Goal: Transaction & Acquisition: Obtain resource

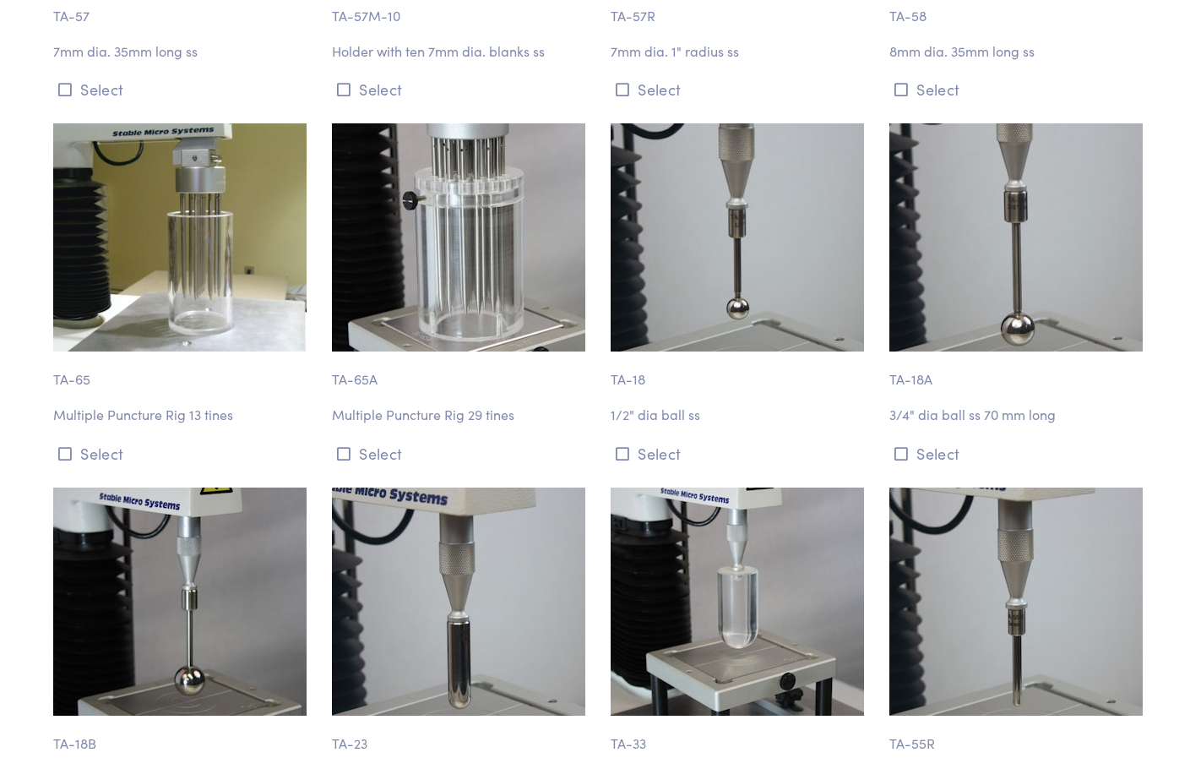
scroll to position [6080, 0]
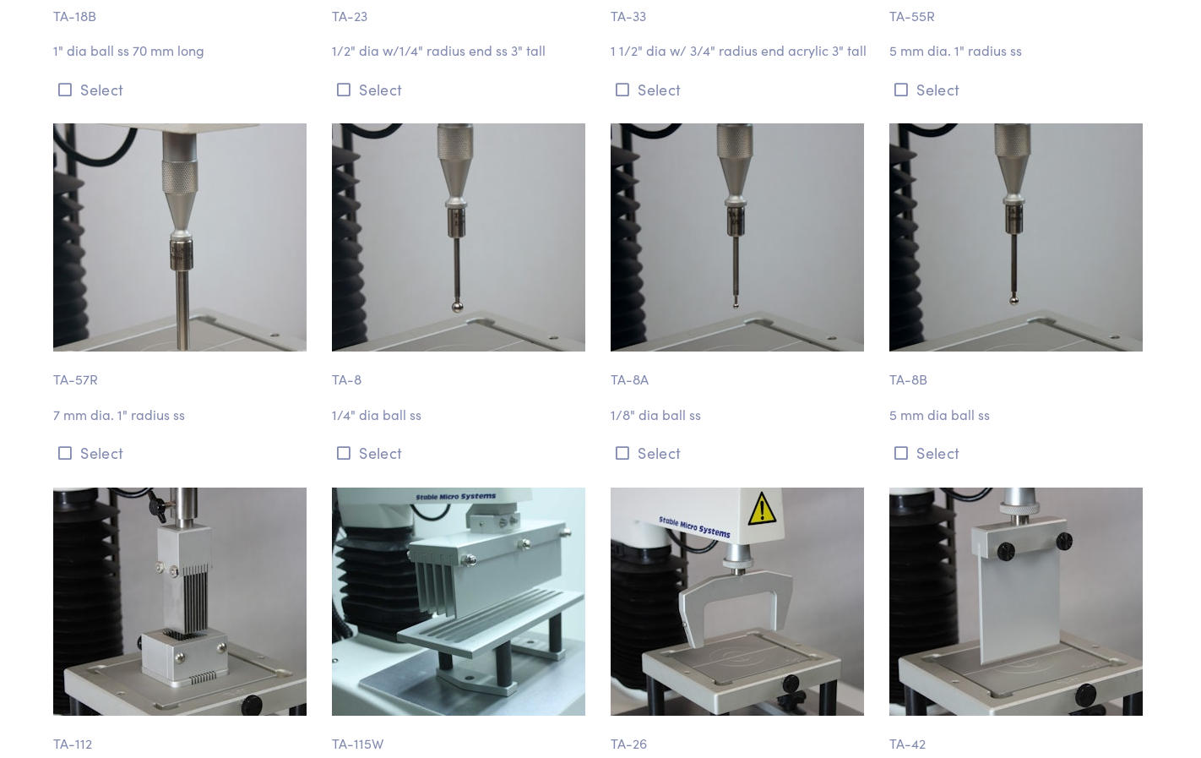
click at [670, 421] on p "1/8" dia ball ss" at bounding box center [740, 415] width 259 height 22
click at [672, 413] on p "1/8" dia ball ss" at bounding box center [740, 415] width 259 height 22
drag, startPoint x: 672, startPoint y: 413, endPoint x: 625, endPoint y: 453, distance: 61.1
click at [621, 453] on icon at bounding box center [623, 452] width 14 height 15
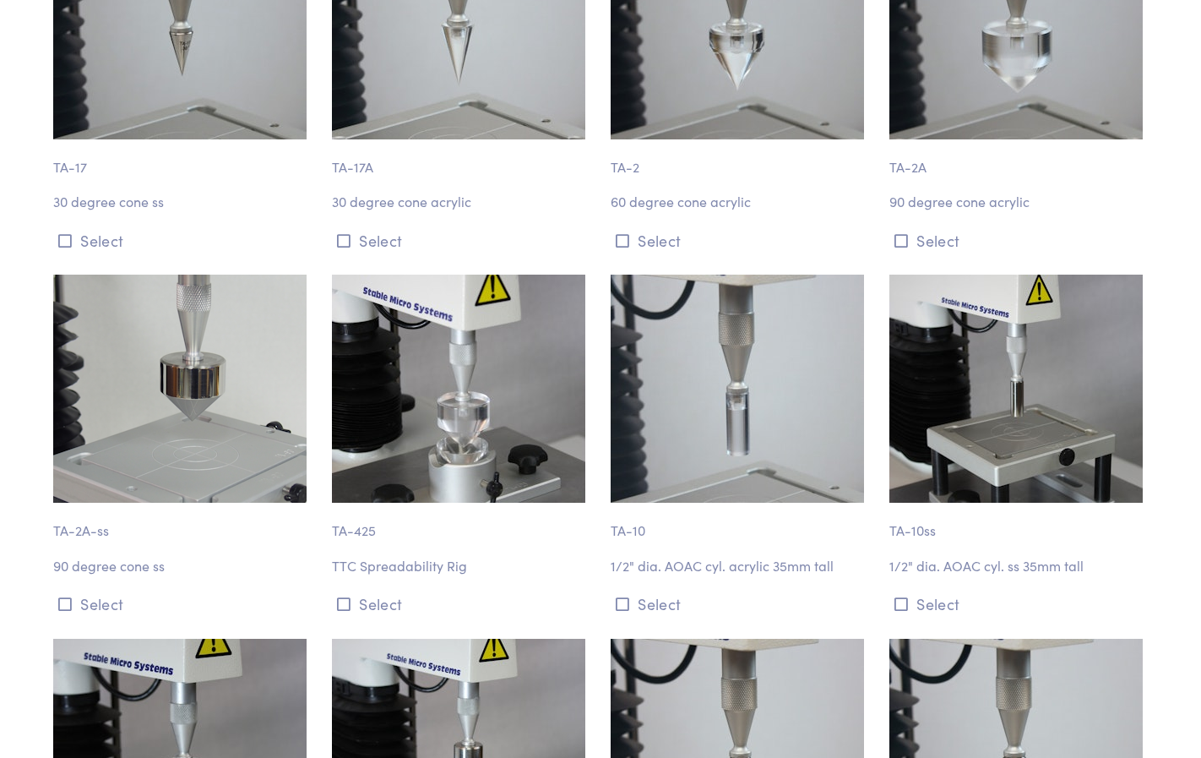
scroll to position [0, 0]
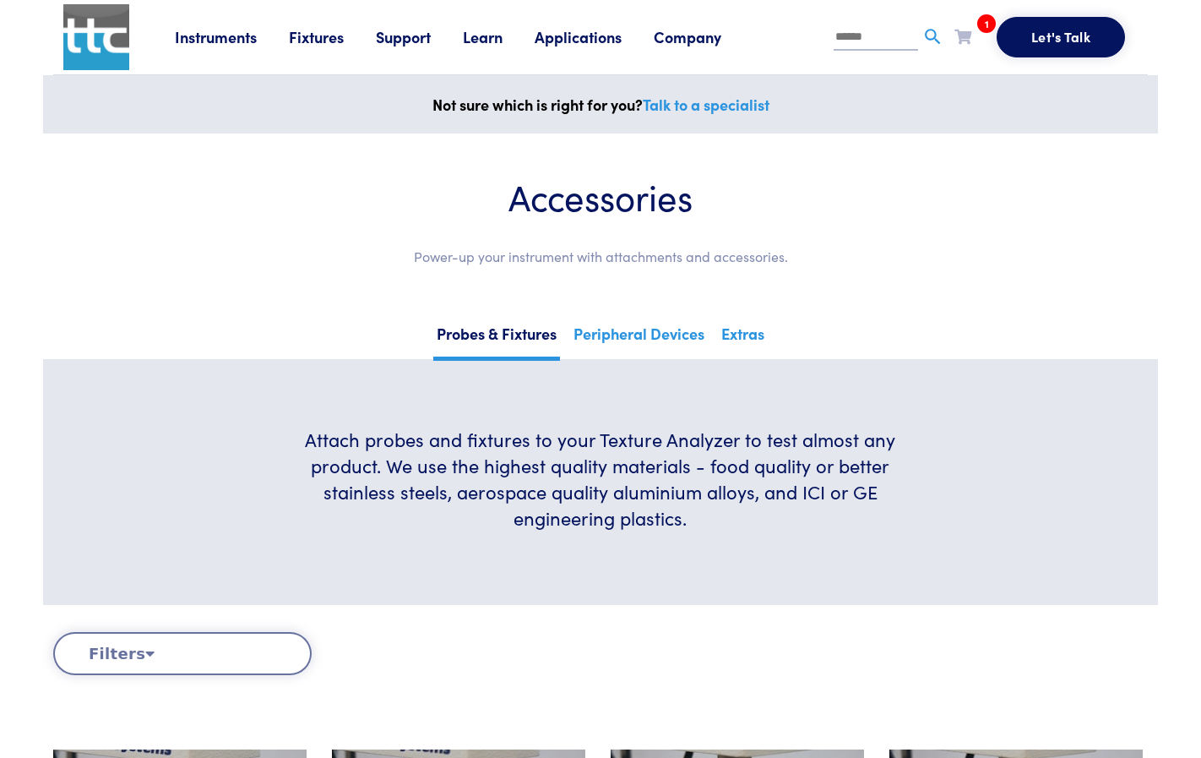
click at [967, 26] on link "1" at bounding box center [963, 35] width 17 height 21
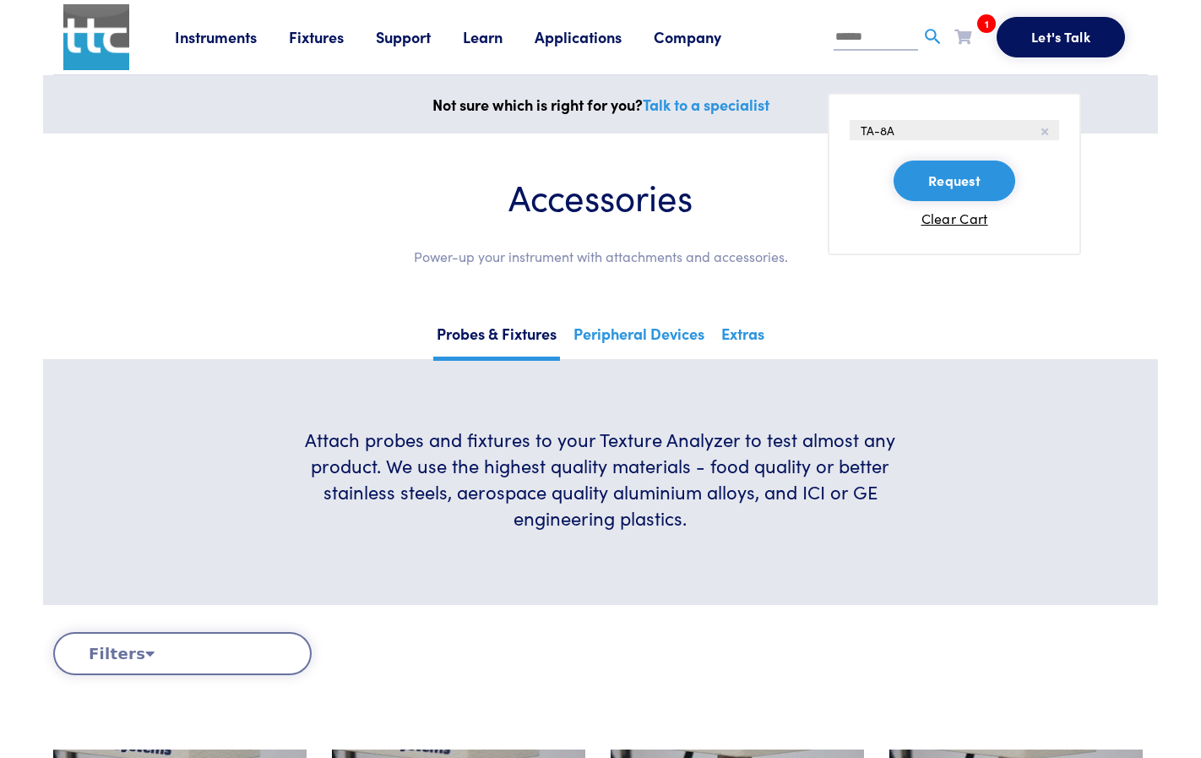
click at [972, 133] on li "TA-8A" at bounding box center [955, 130] width 210 height 20
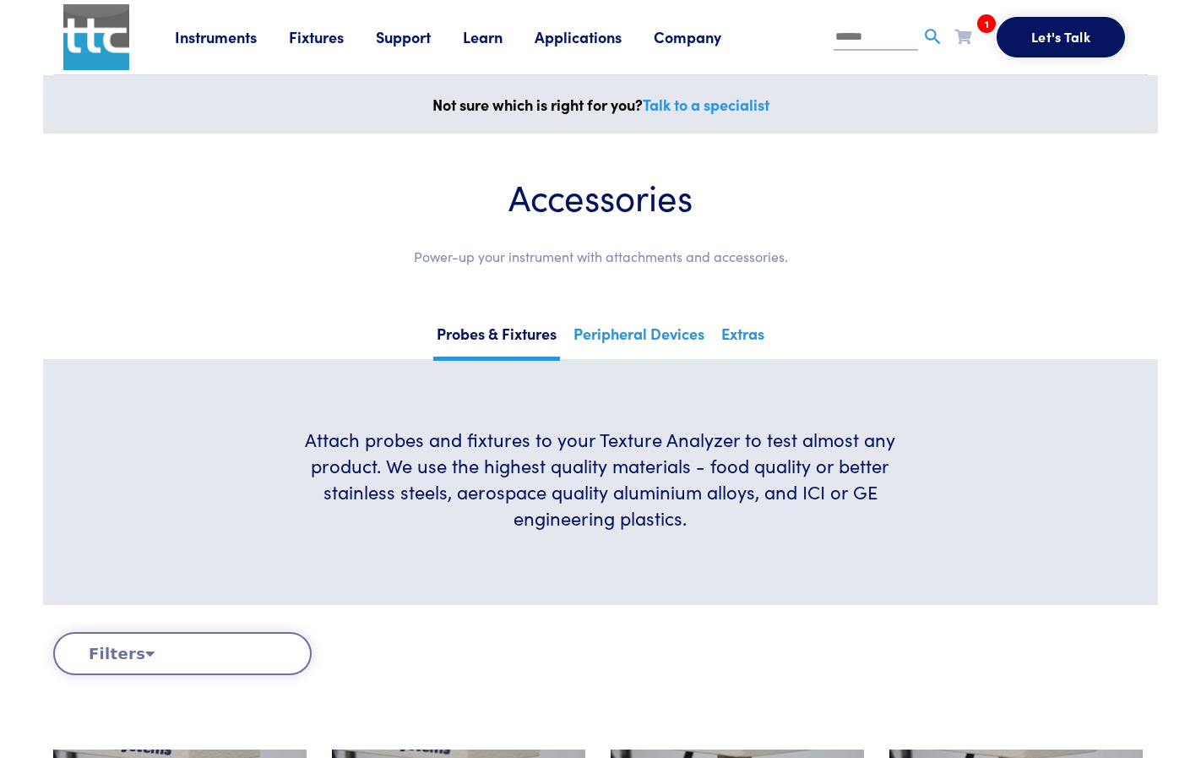
click at [963, 43] on icon at bounding box center [963, 36] width 17 height 15
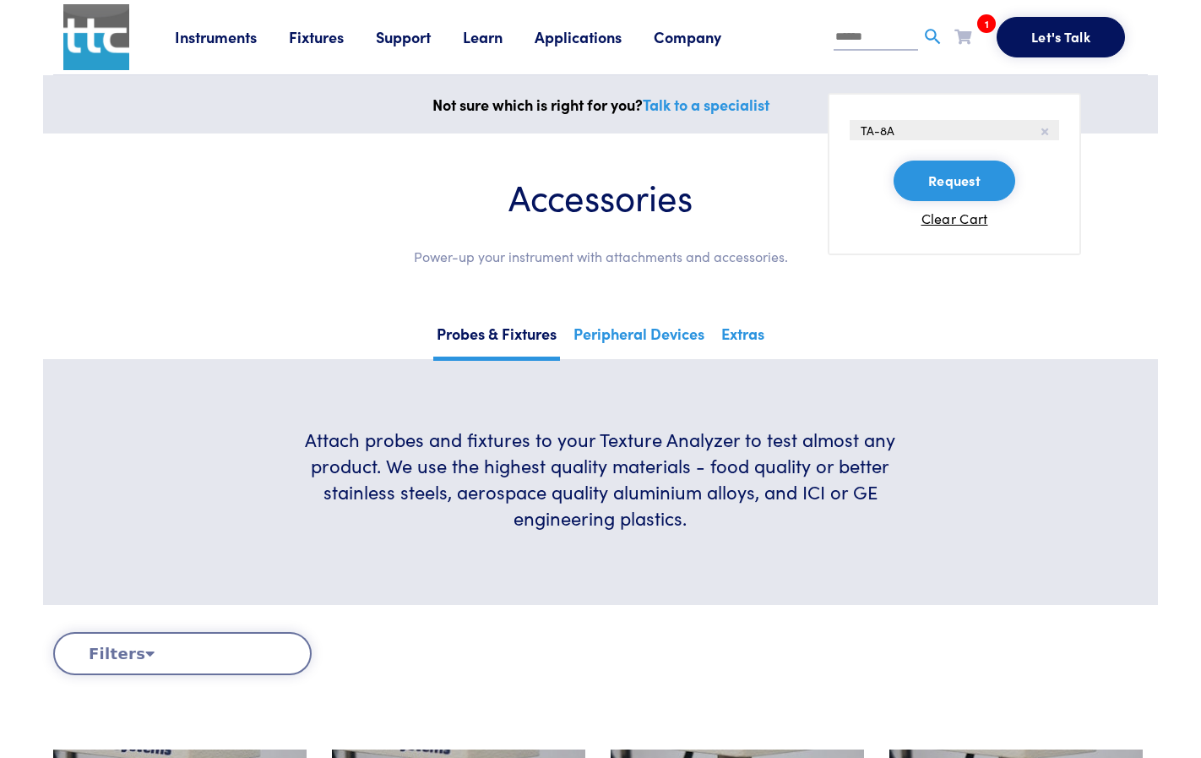
click at [963, 181] on button "Request" at bounding box center [955, 181] width 122 height 41
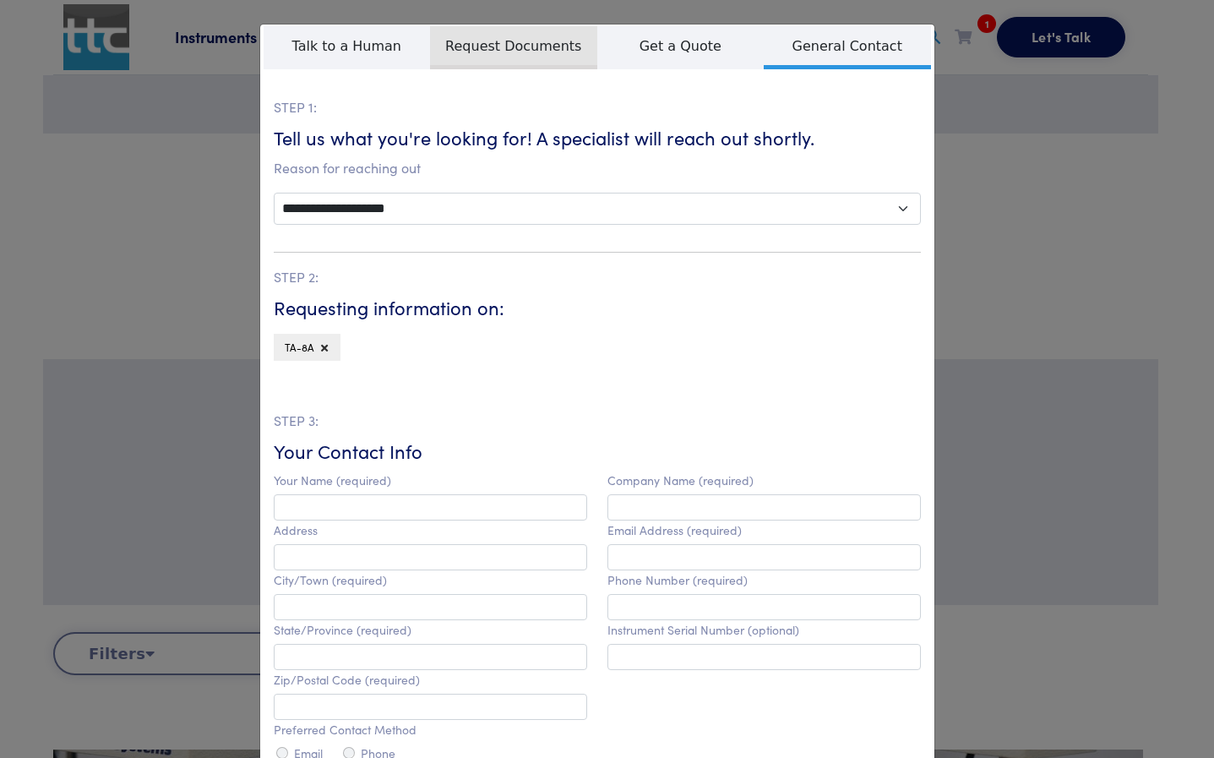
click at [452, 48] on span "Request Documents" at bounding box center [513, 47] width 167 height 43
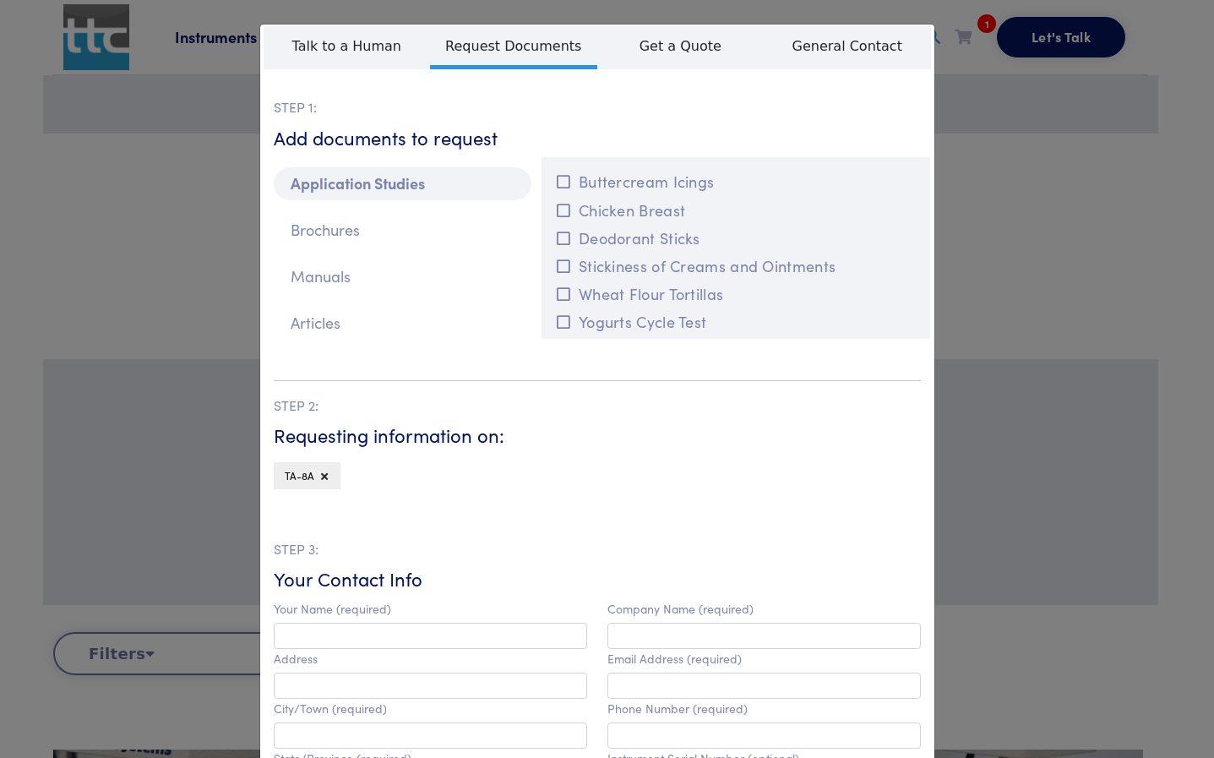
click at [1033, 290] on div "**********" at bounding box center [607, 379] width 1214 height 758
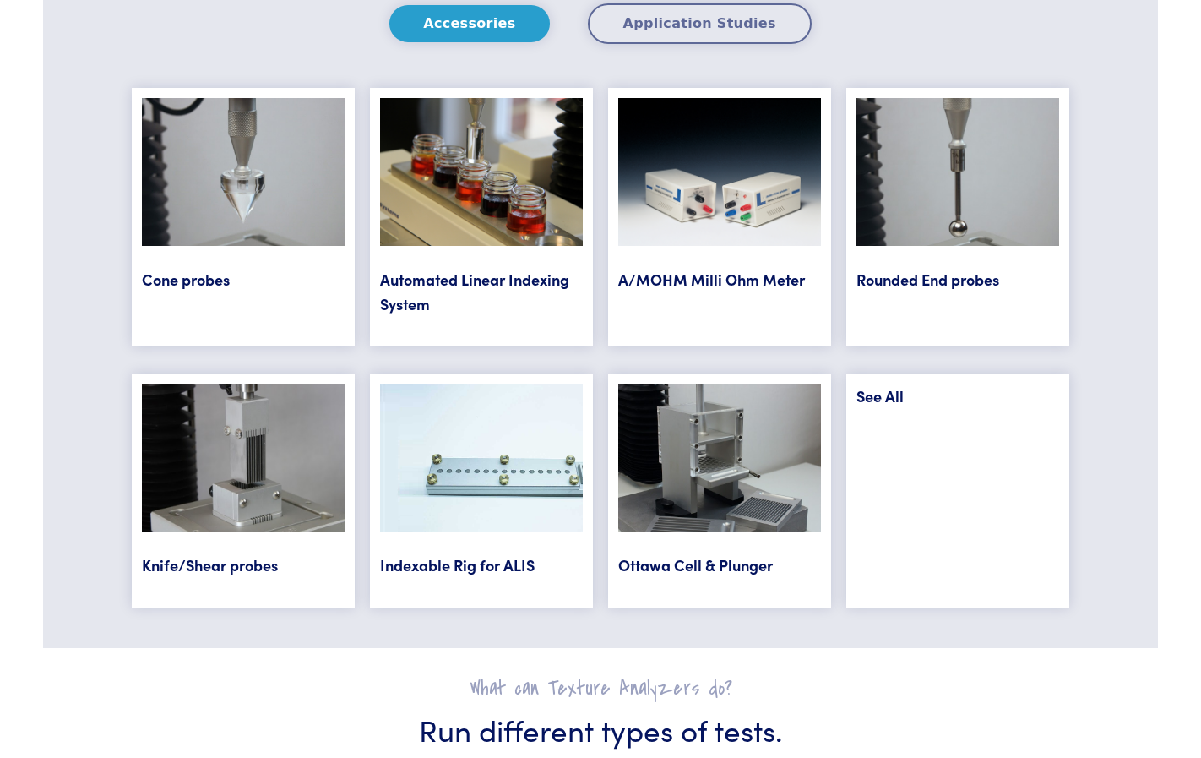
scroll to position [6843, 0]
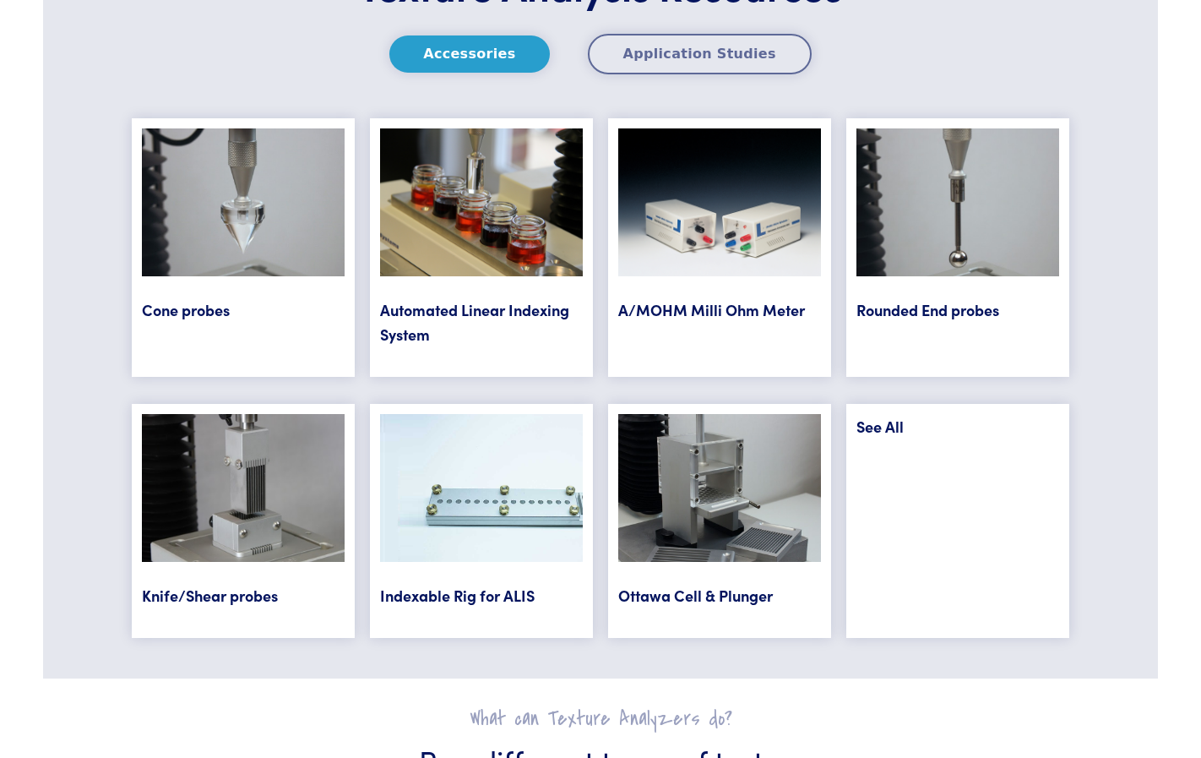
click at [957, 308] on link "Rounded End probes" at bounding box center [928, 309] width 143 height 21
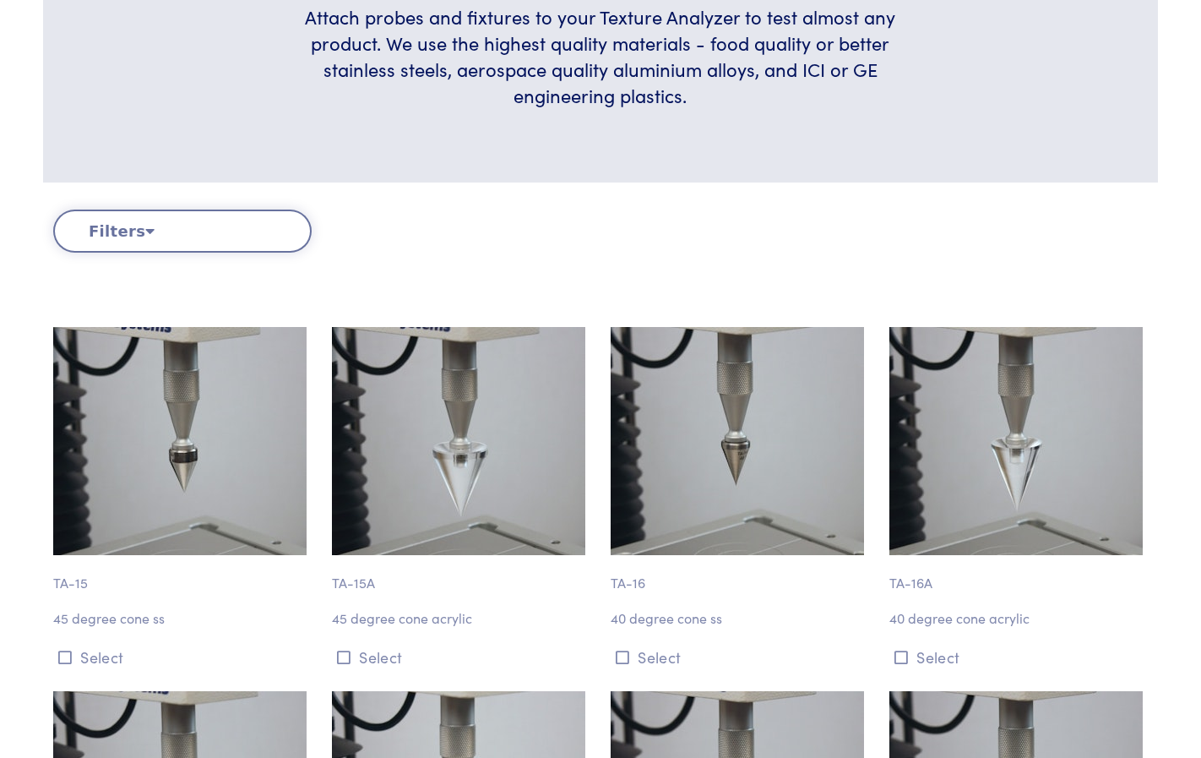
scroll to position [422, 0]
click at [152, 230] on button "Filters" at bounding box center [182, 231] width 259 height 43
click at [145, 231] on icon at bounding box center [149, 230] width 9 height 15
click at [465, 248] on div "Clear Filters" at bounding box center [461, 231] width 279 height 43
click at [266, 237] on button "Filters" at bounding box center [182, 231] width 259 height 43
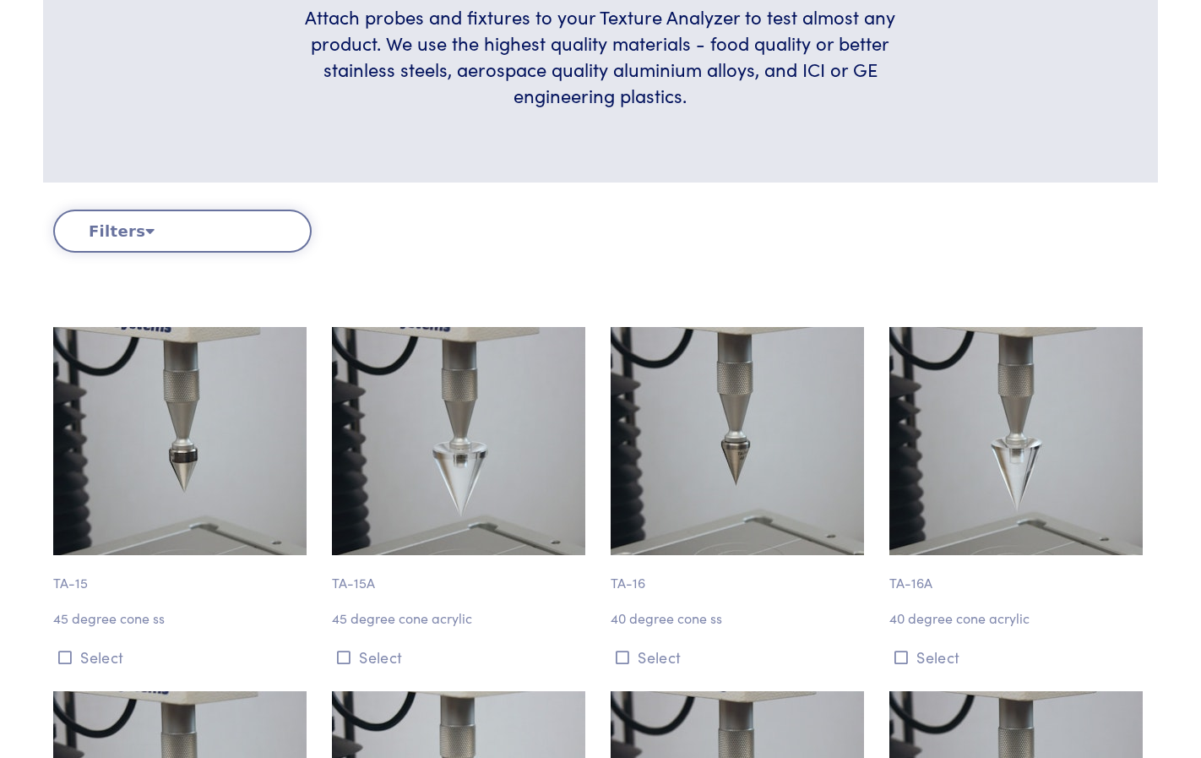
click at [267, 237] on button "Filters" at bounding box center [182, 231] width 259 height 43
click at [449, 237] on div "Clear Filters" at bounding box center [461, 231] width 279 height 43
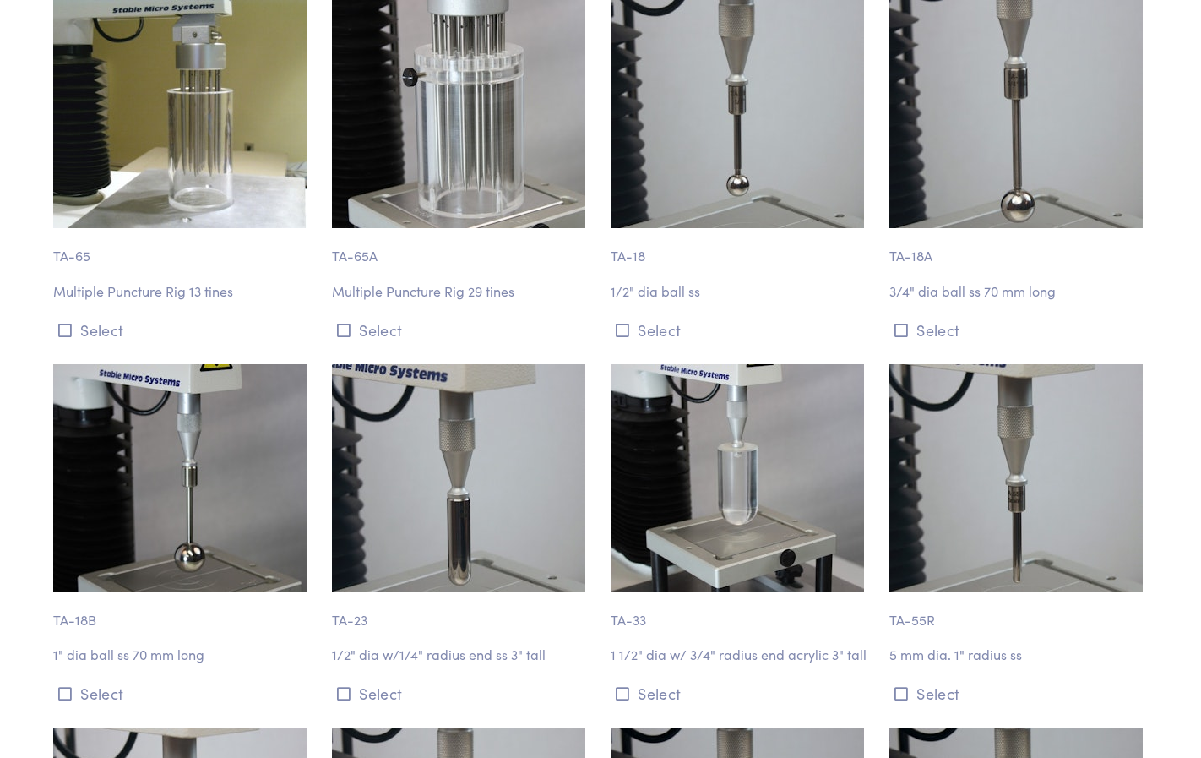
scroll to position [6080, 0]
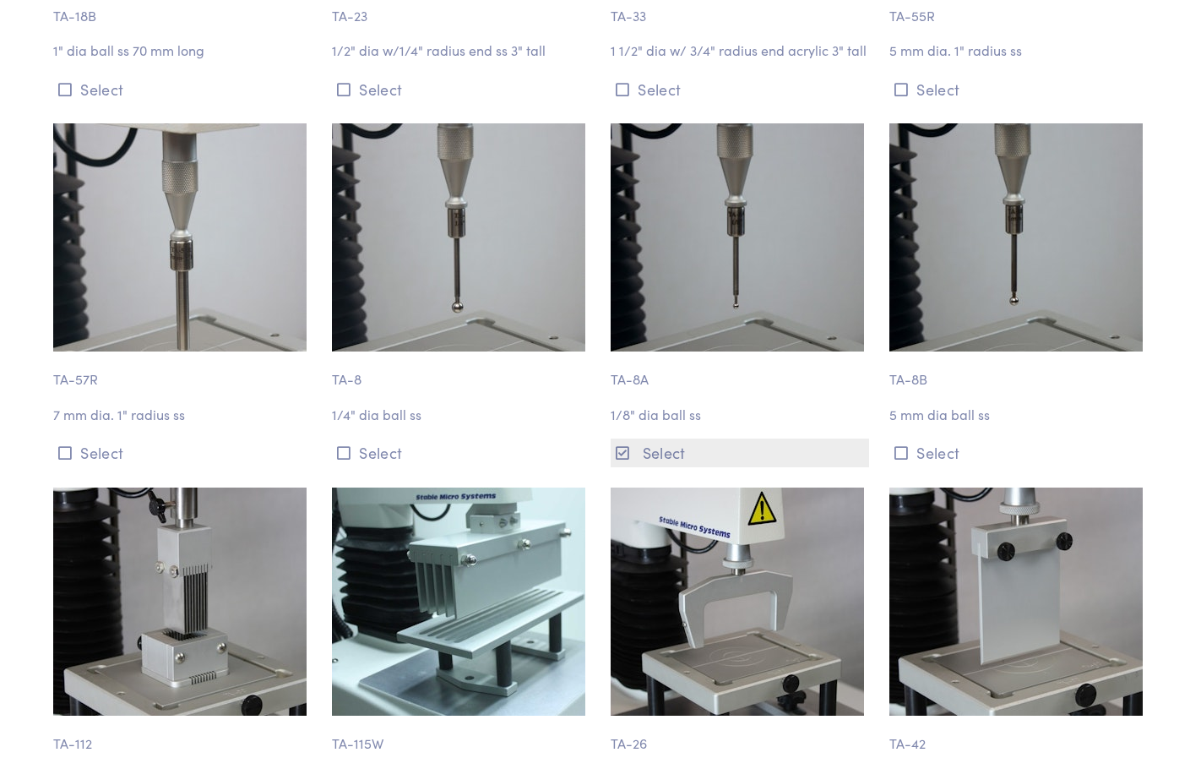
click at [636, 452] on button "Select" at bounding box center [740, 452] width 259 height 28
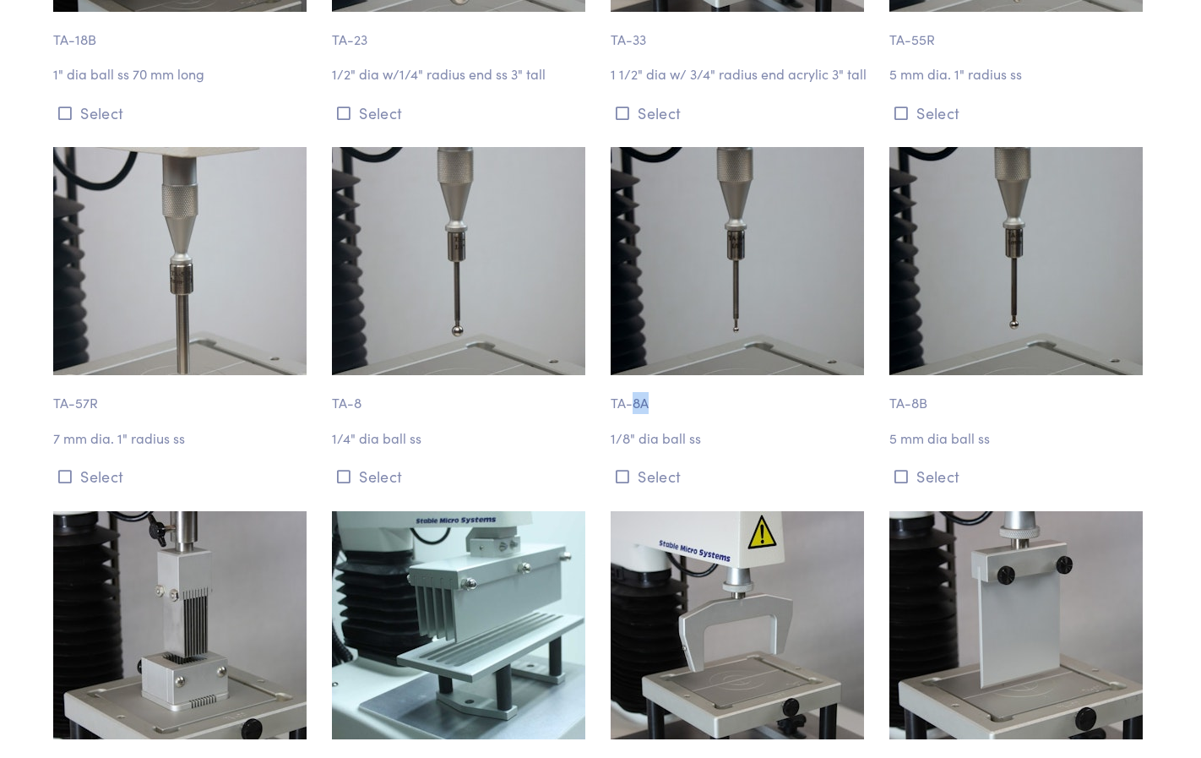
scroll to position [6226, 0]
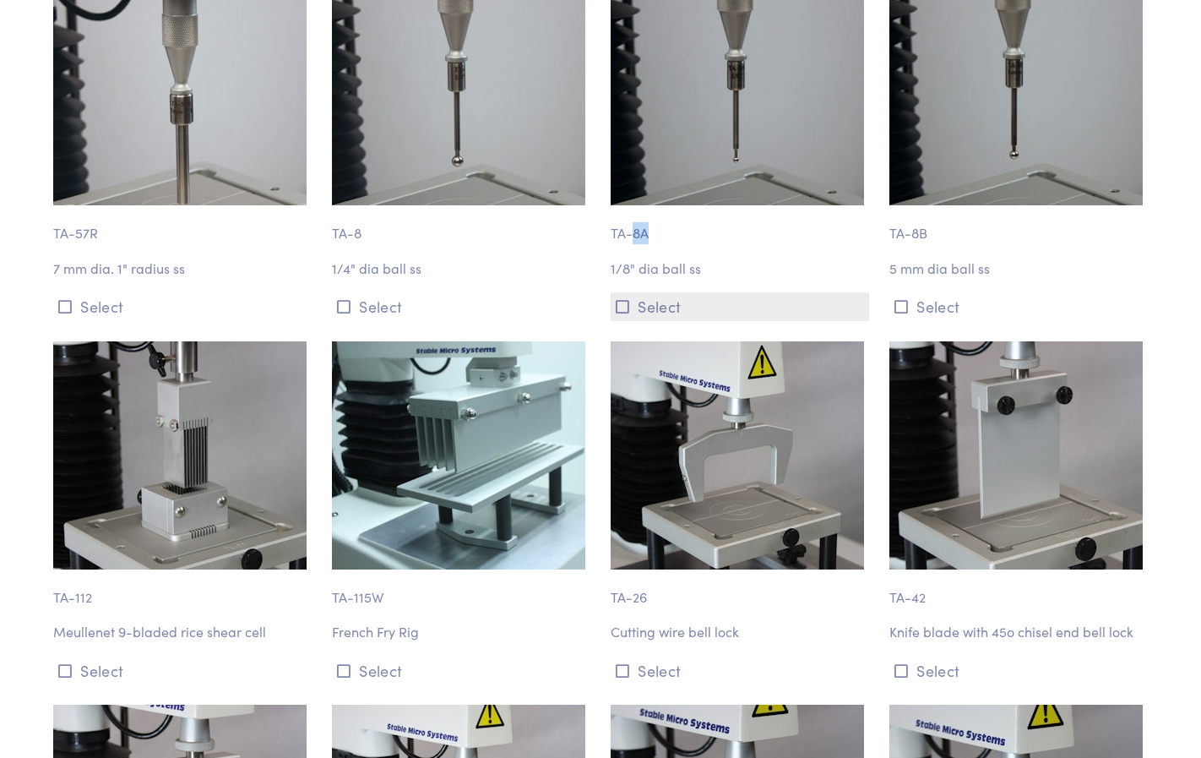
click at [623, 306] on icon at bounding box center [623, 306] width 14 height 15
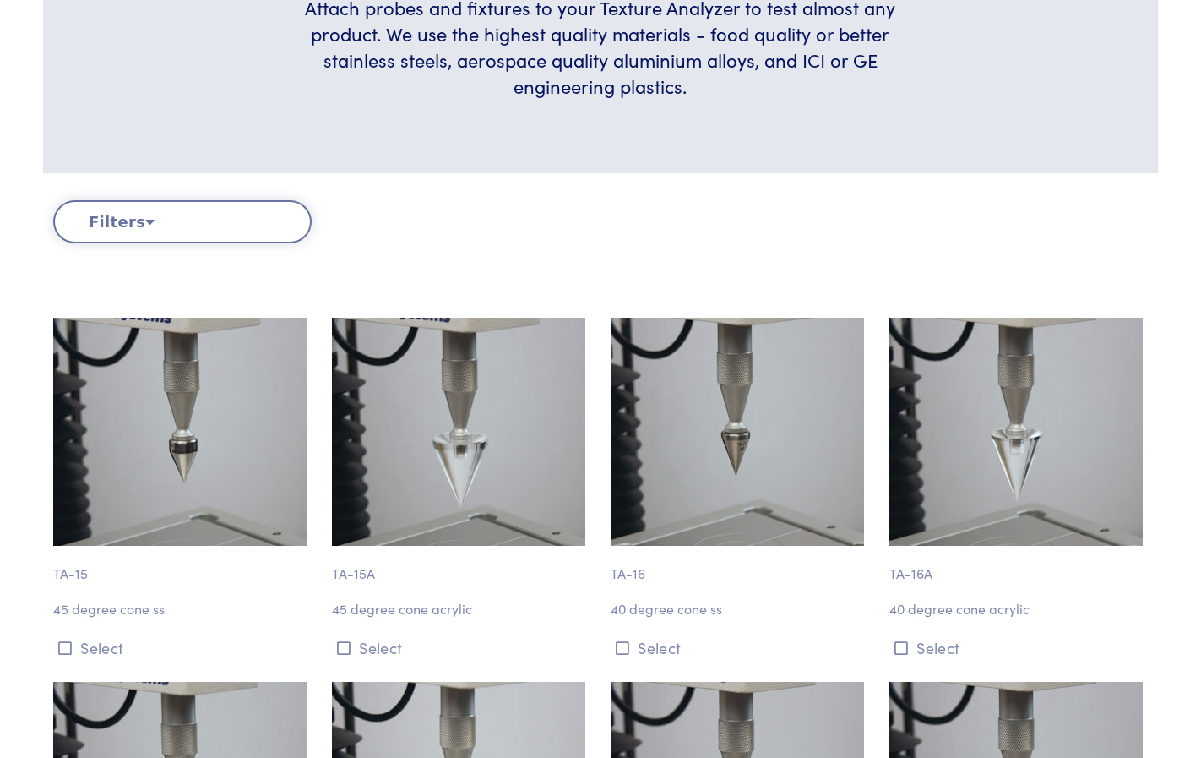
scroll to position [0, 0]
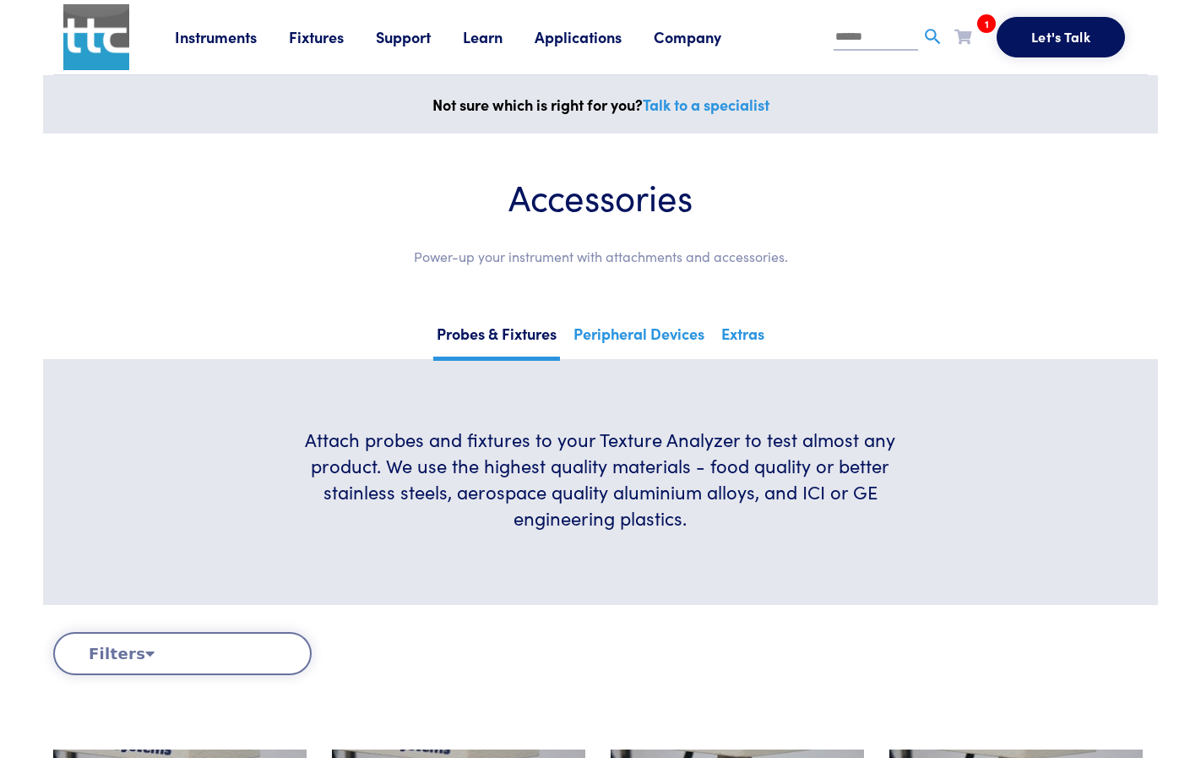
click at [960, 37] on icon at bounding box center [963, 36] width 17 height 15
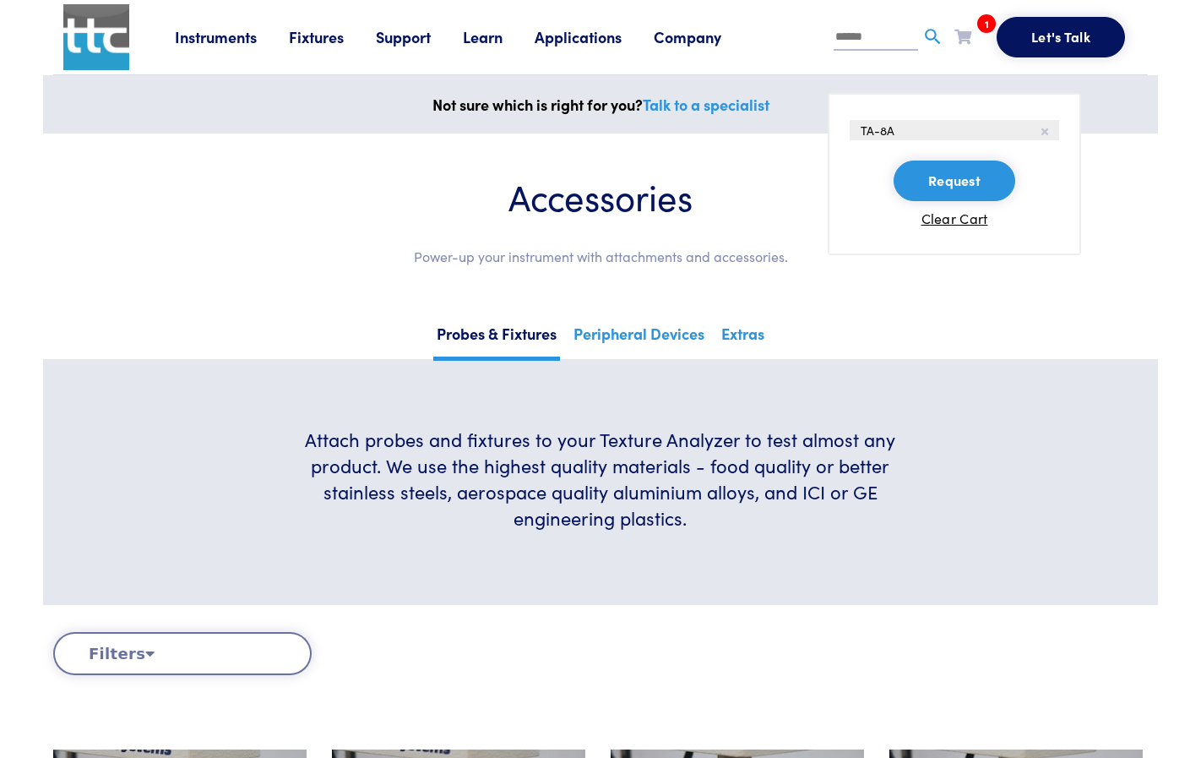
click at [958, 184] on button "Request" at bounding box center [955, 181] width 122 height 41
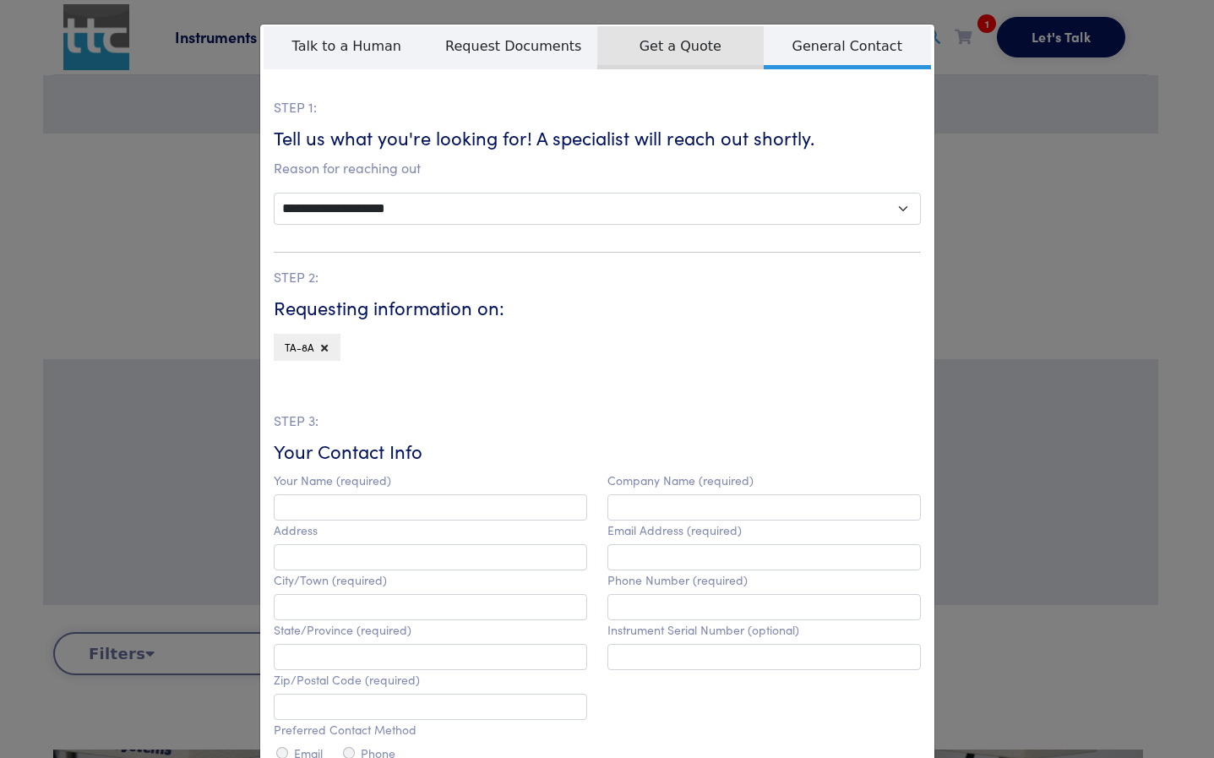
click at [660, 54] on span "Get a Quote" at bounding box center [680, 47] width 167 height 43
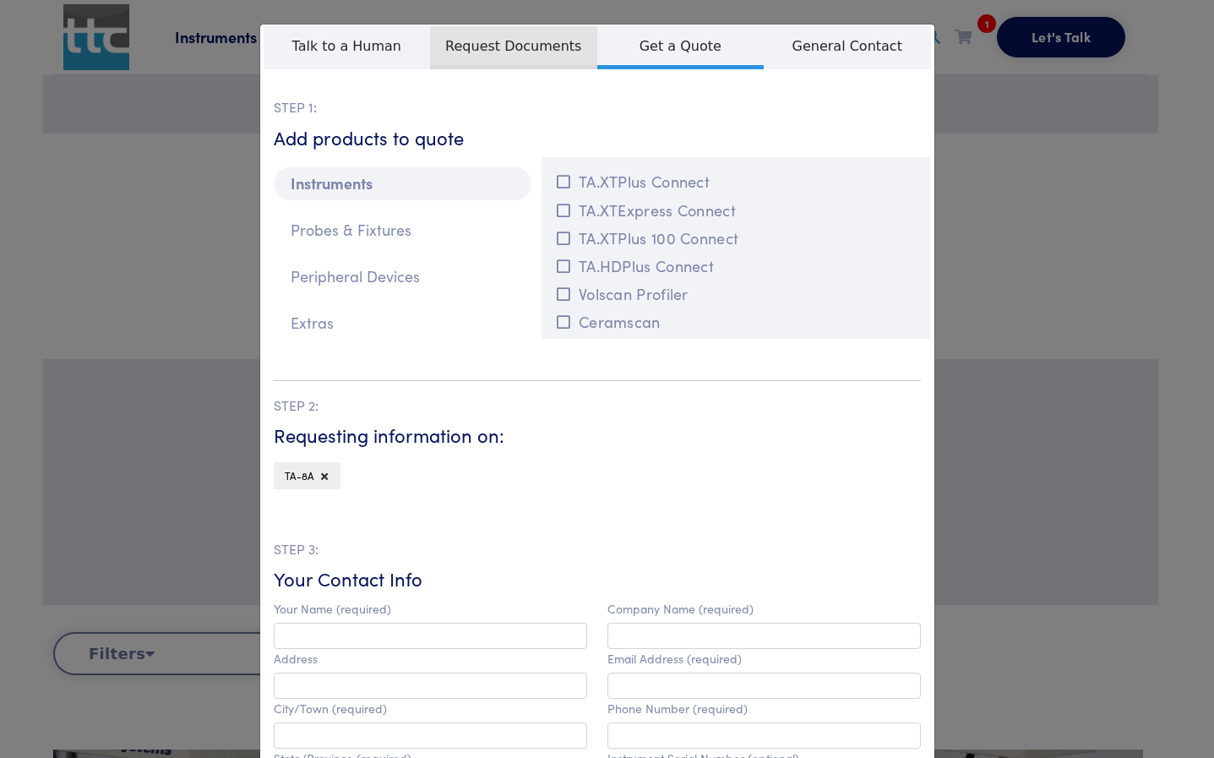
click at [548, 53] on span "Request Documents" at bounding box center [513, 47] width 167 height 43
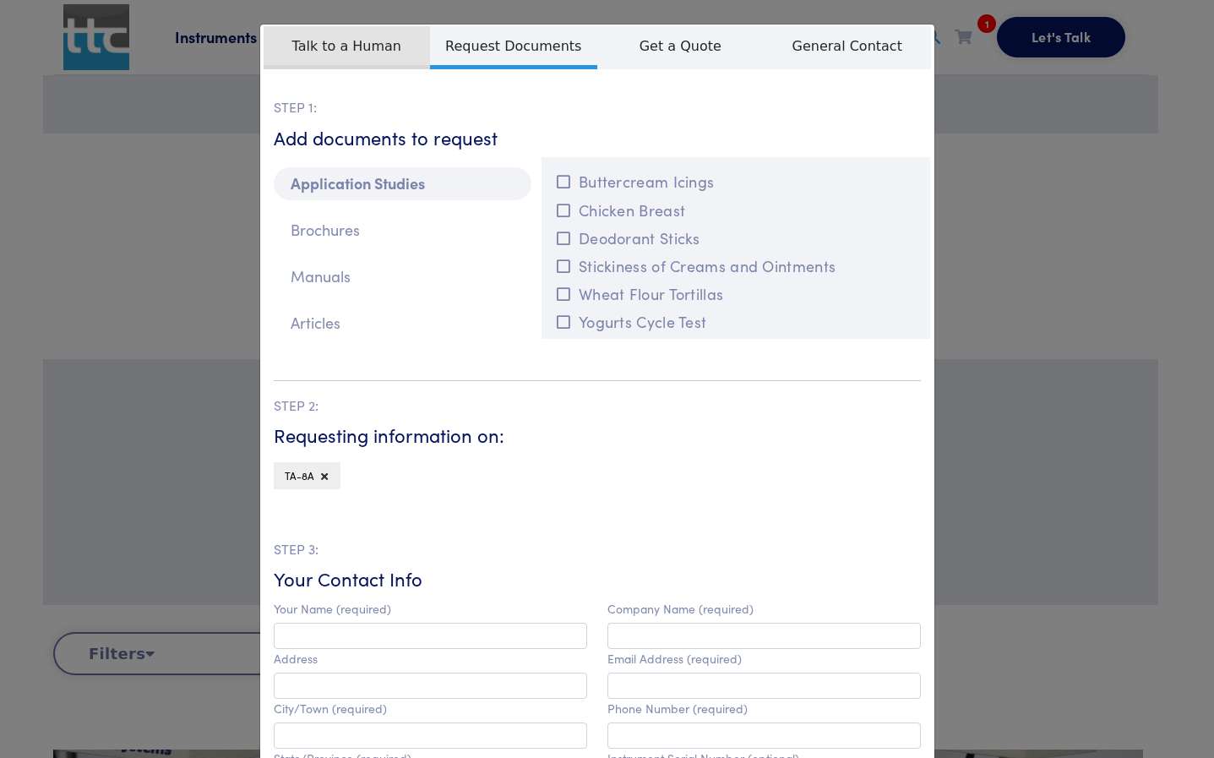
click at [351, 37] on span "Talk to a Human" at bounding box center [347, 47] width 167 height 43
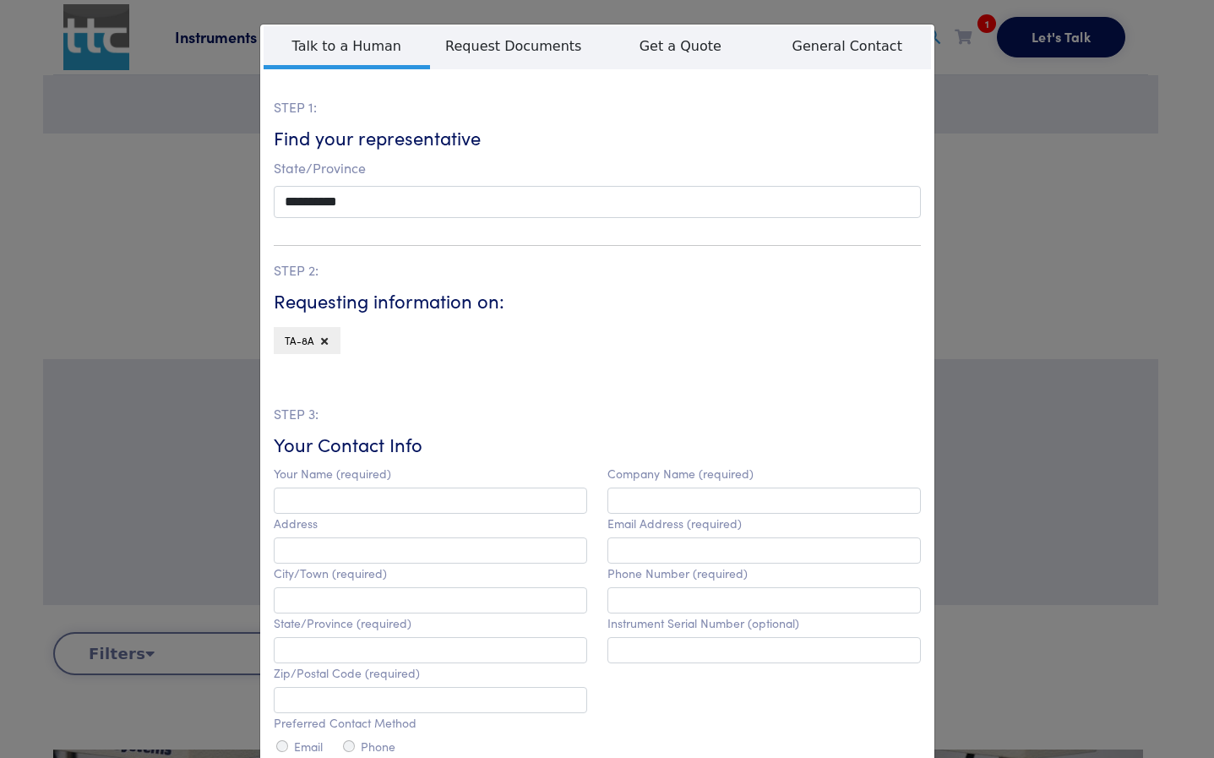
drag, startPoint x: 935, startPoint y: 177, endPoint x: 967, endPoint y: 176, distance: 32.1
click at [950, 178] on div "**********" at bounding box center [607, 379] width 1214 height 758
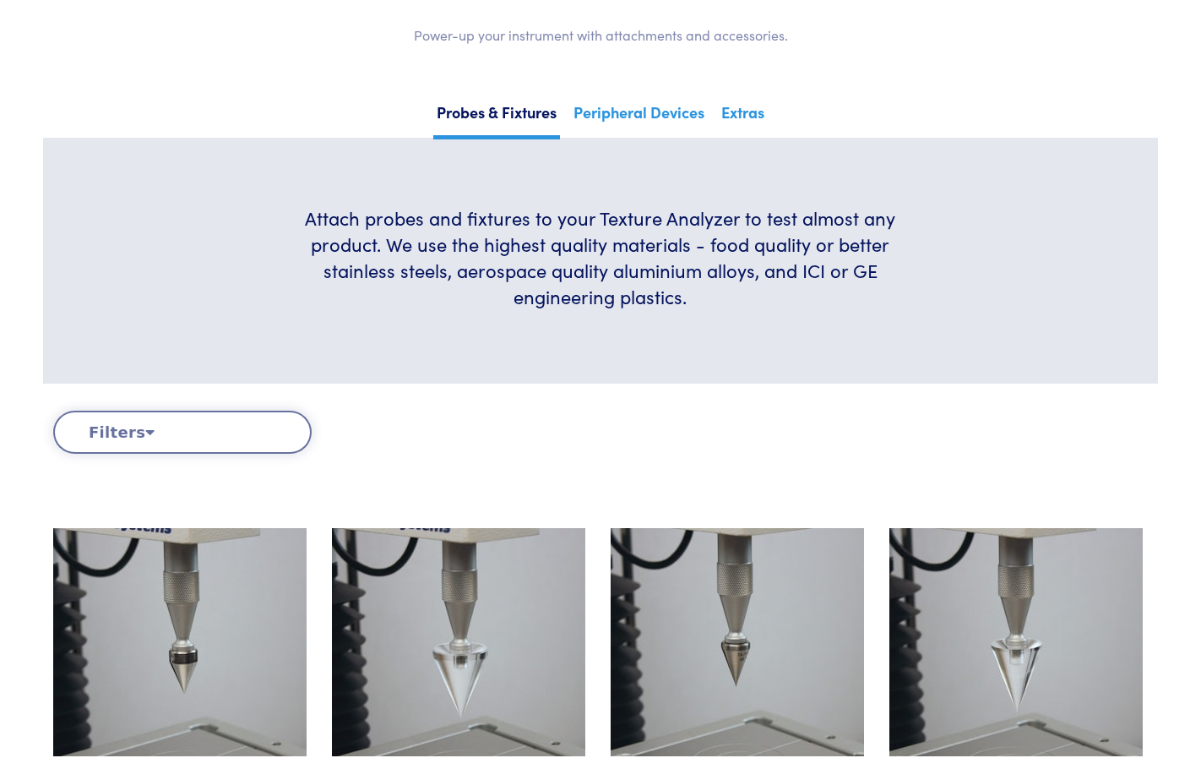
scroll to position [253, 0]
